Goal: Task Accomplishment & Management: Manage account settings

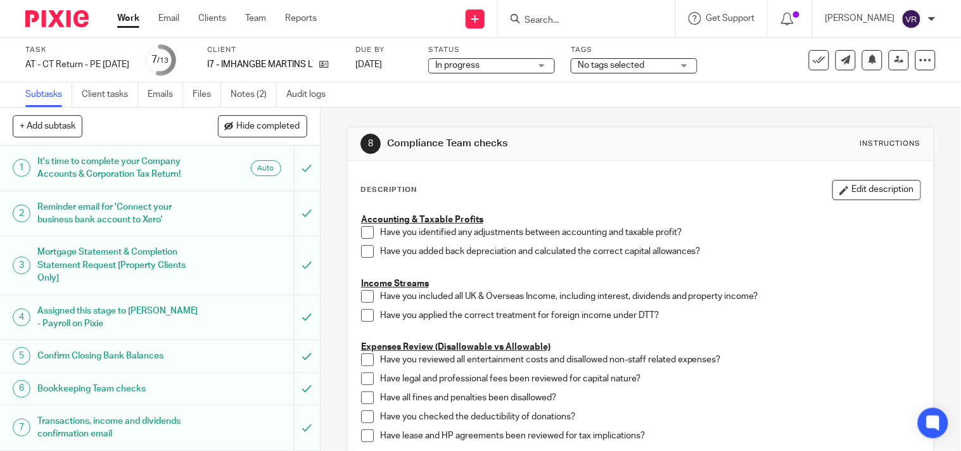
scroll to position [211, 0]
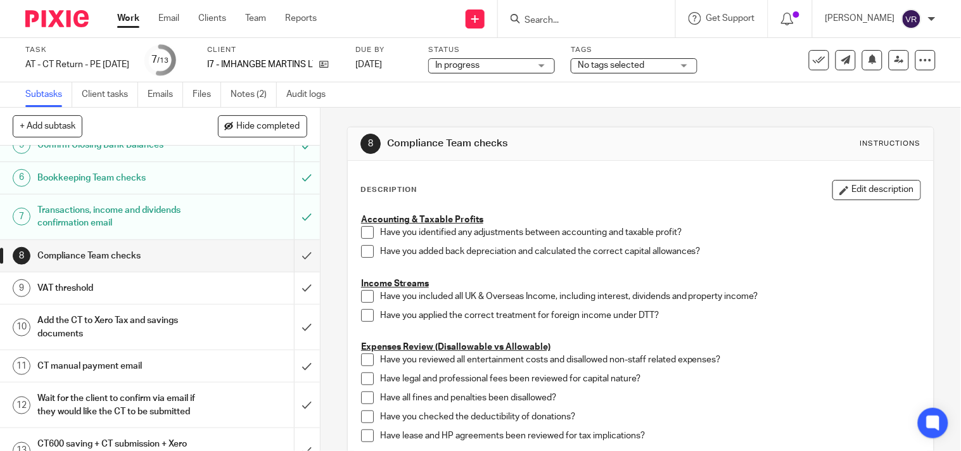
click at [555, 68] on div "In progress In progress" at bounding box center [491, 65] width 127 height 15
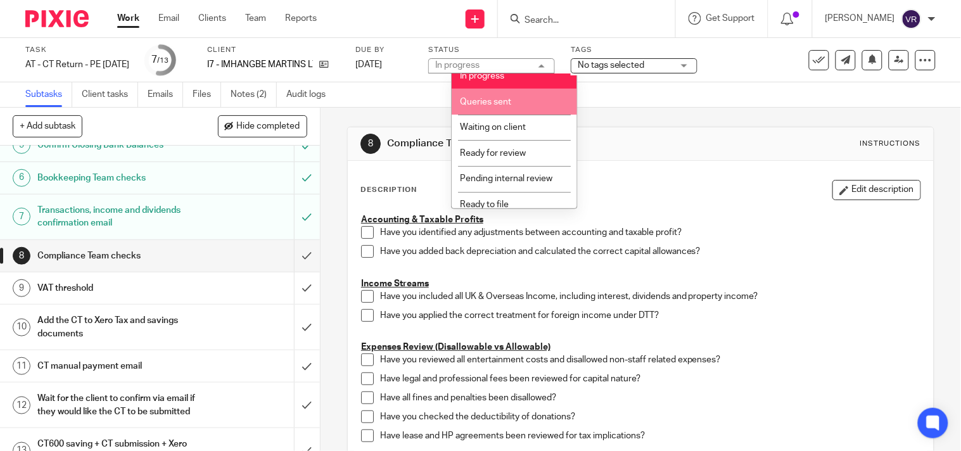
scroll to position [70, 0]
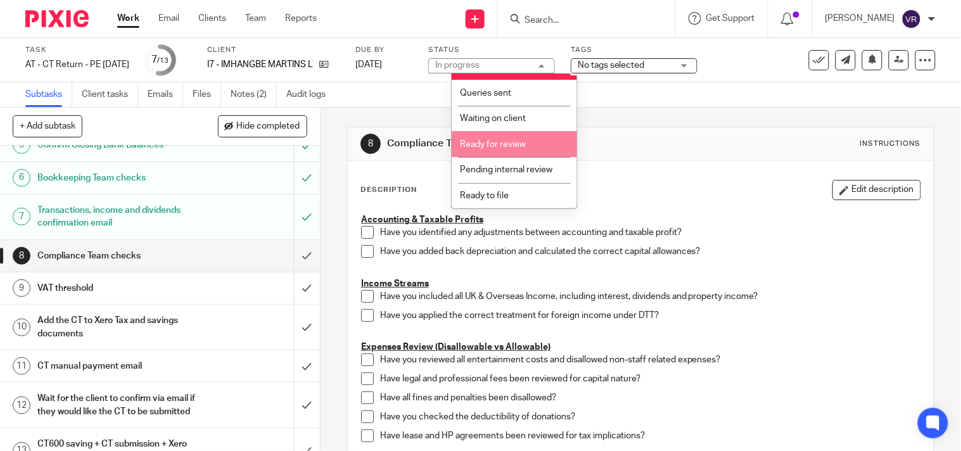
click at [509, 146] on span "Ready for review" at bounding box center [493, 144] width 66 height 9
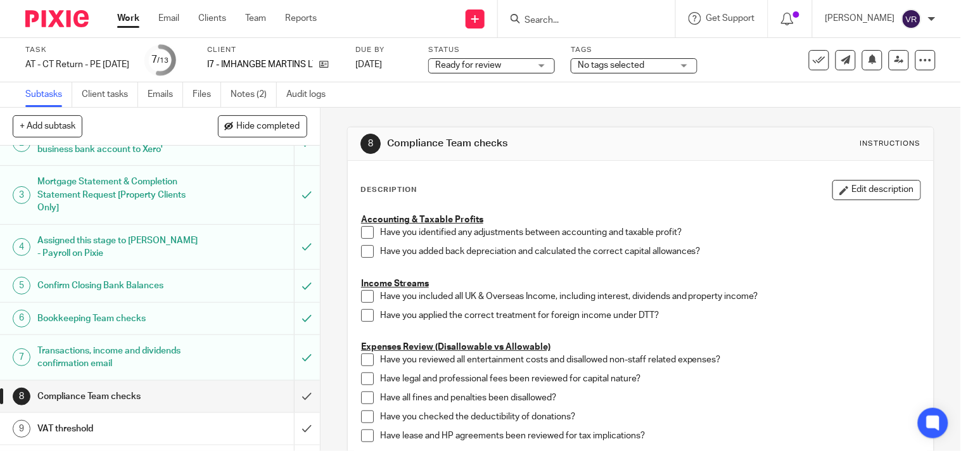
scroll to position [141, 0]
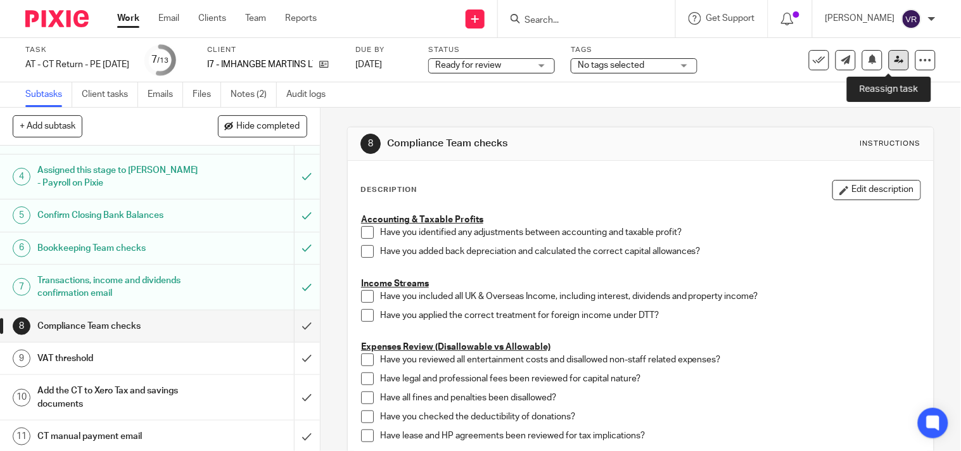
click at [889, 67] on link at bounding box center [899, 60] width 20 height 20
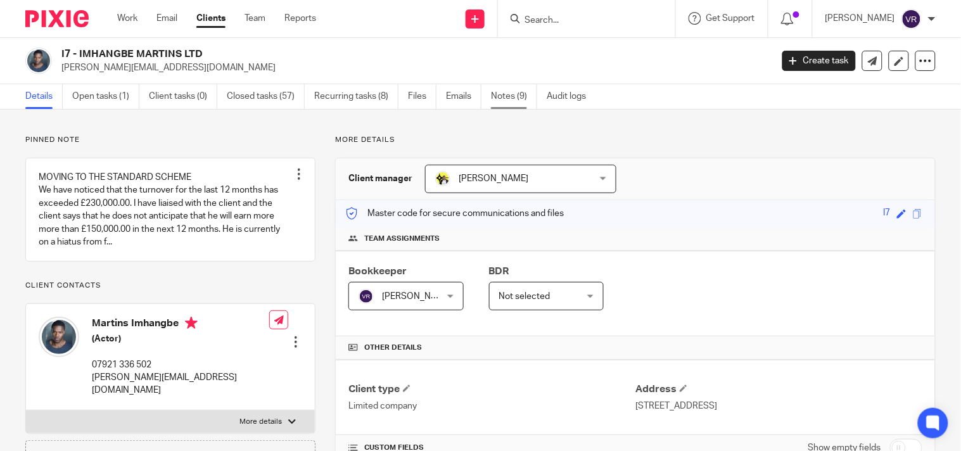
click at [518, 96] on link "Notes (9)" at bounding box center [514, 96] width 46 height 25
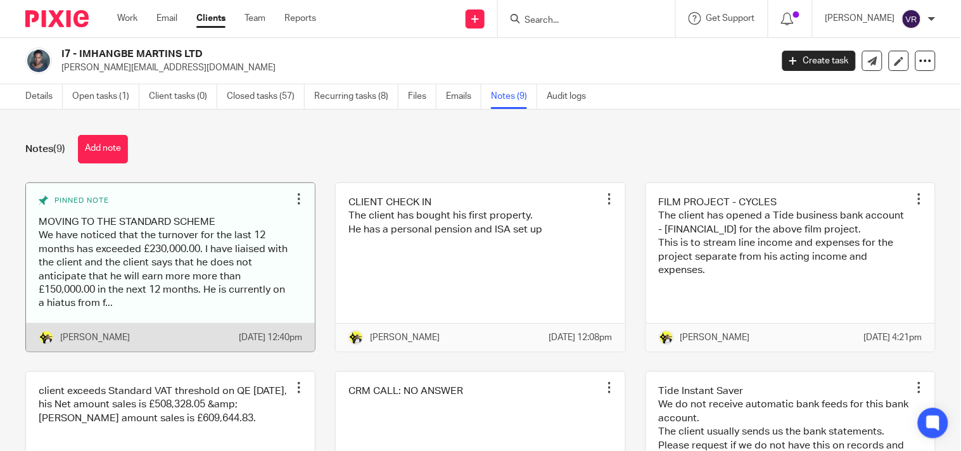
click at [175, 250] on link at bounding box center [170, 267] width 289 height 168
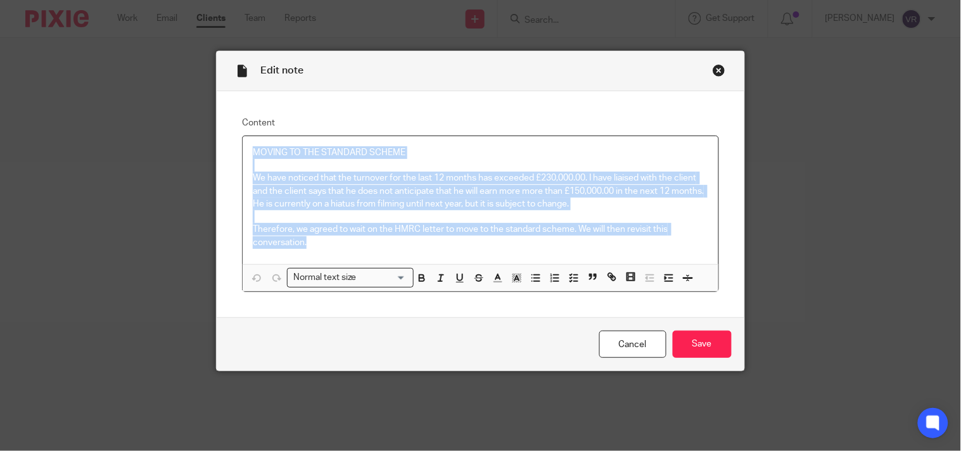
drag, startPoint x: 248, startPoint y: 155, endPoint x: 305, endPoint y: 243, distance: 104.5
click at [305, 243] on div "MOVING TO THE STANDARD SCHEME We have noticed that the turnover for the last 12…" at bounding box center [480, 200] width 475 height 128
copy div "MOVING TO THE STANDARD SCHEME We have noticed that the turnover for the last 12…"
click at [326, 249] on p "Therefore, we agreed to wait on the HMRC letter to move to the standard scheme.…" at bounding box center [480, 236] width 455 height 26
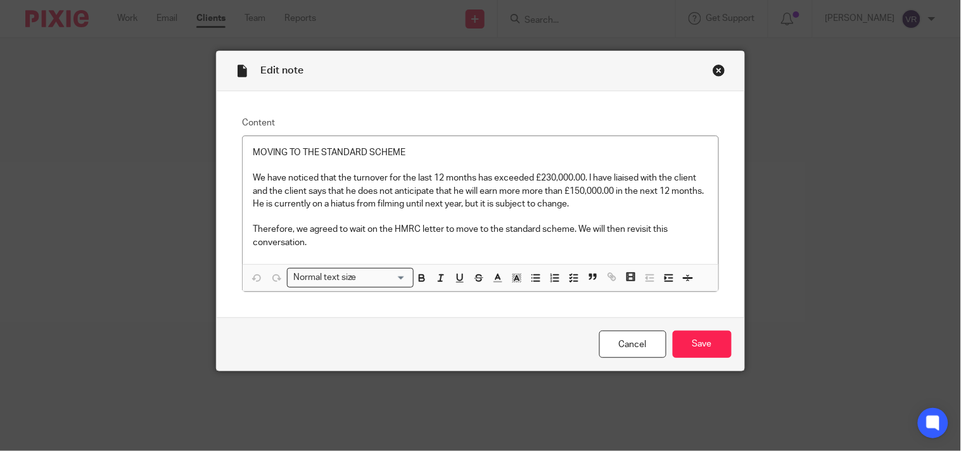
click at [714, 70] on div "Close this dialog window" at bounding box center [719, 70] width 13 height 13
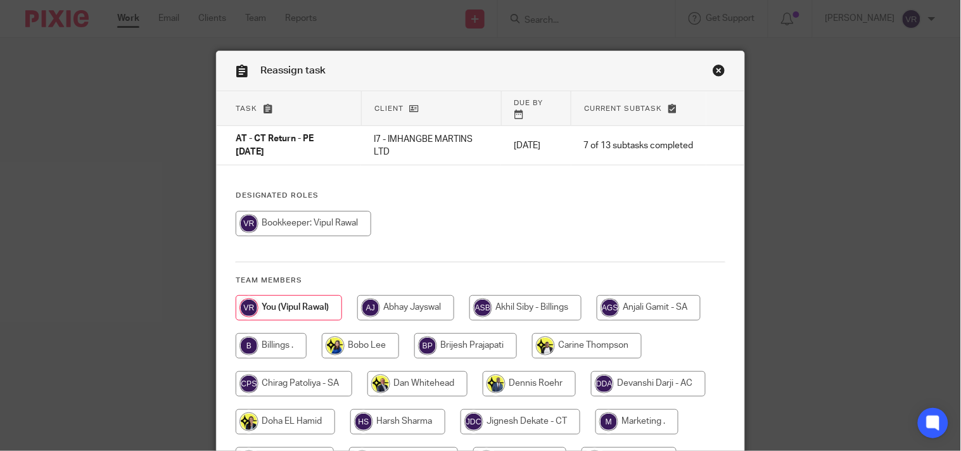
scroll to position [70, 0]
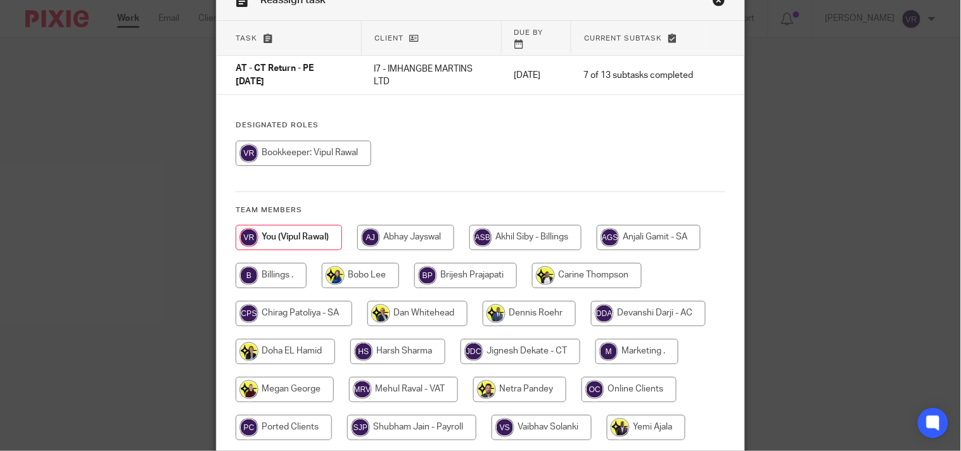
click at [504, 341] on input "radio" at bounding box center [520, 351] width 120 height 25
radio input "true"
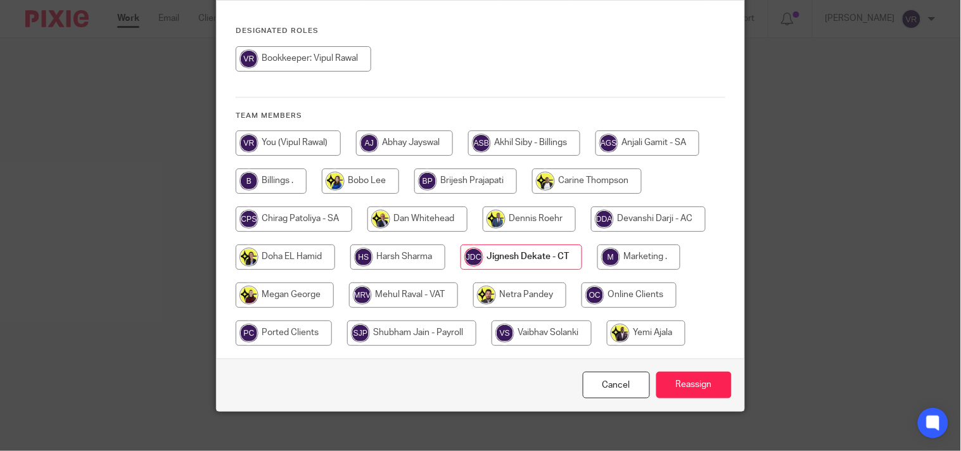
scroll to position [168, 0]
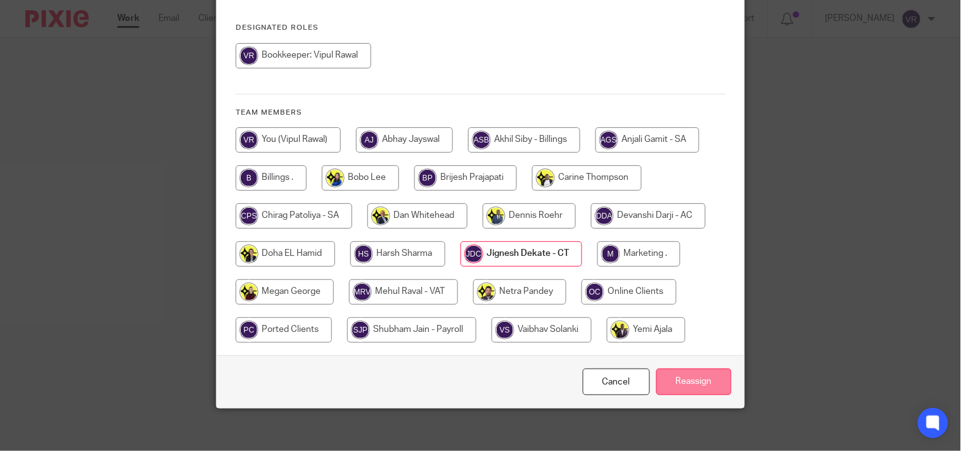
click at [699, 369] on input "Reassign" at bounding box center [693, 382] width 75 height 27
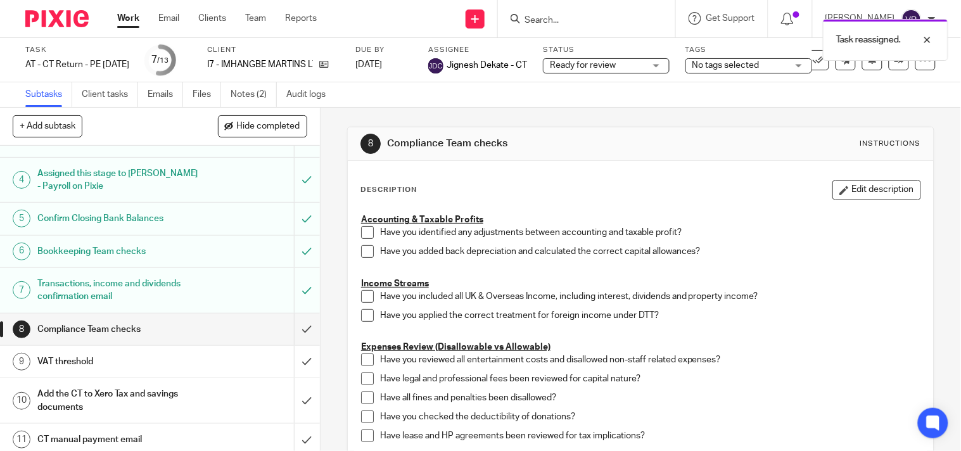
scroll to position [141, 0]
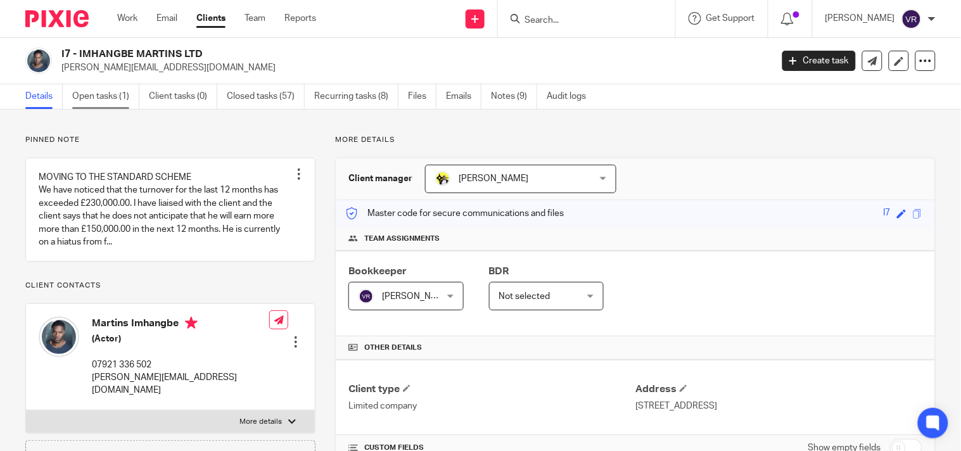
click at [115, 106] on link "Open tasks (1)" at bounding box center [105, 96] width 67 height 25
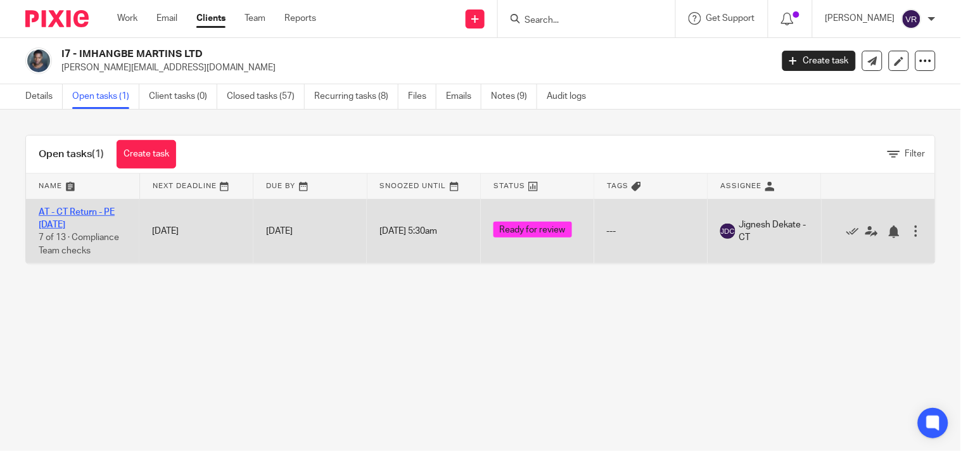
click at [87, 213] on link "AT - CT Return - PE 31-05-2025" at bounding box center [77, 219] width 76 height 22
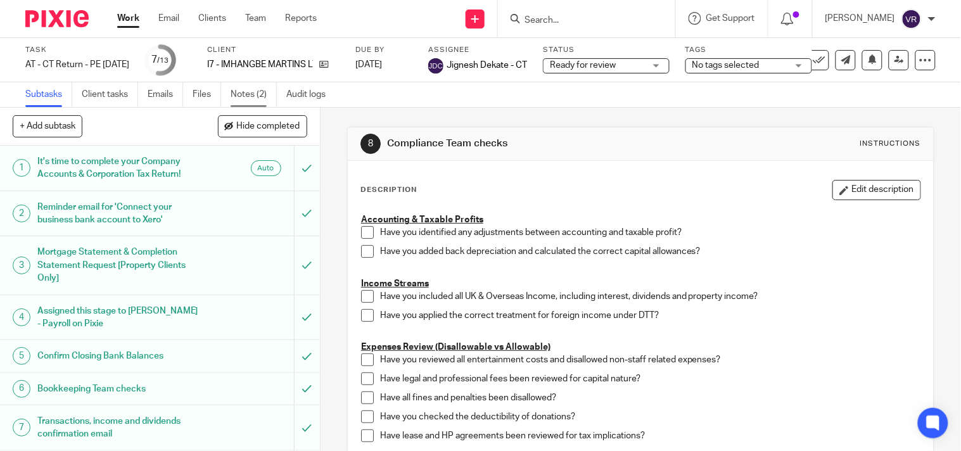
click at [254, 87] on link "Notes (2)" at bounding box center [254, 94] width 46 height 25
